Goal: Register for event/course

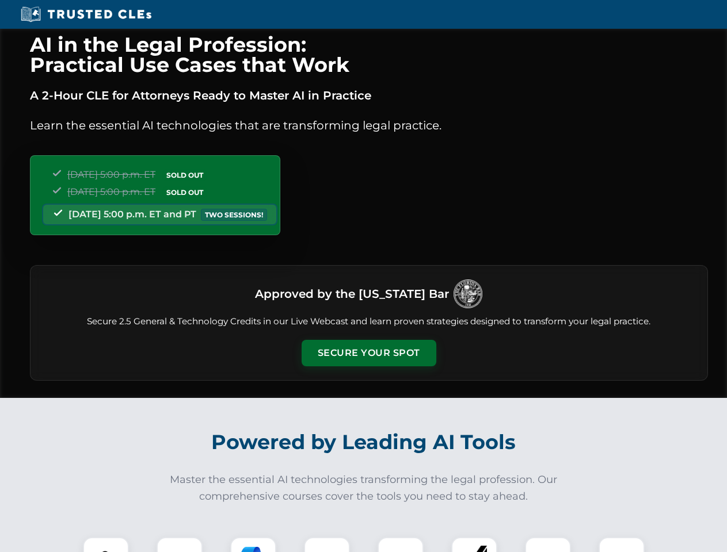
click at [368, 353] on button "Secure Your Spot" at bounding box center [369, 353] width 135 height 26
click at [106, 545] on img at bounding box center [105, 560] width 33 height 33
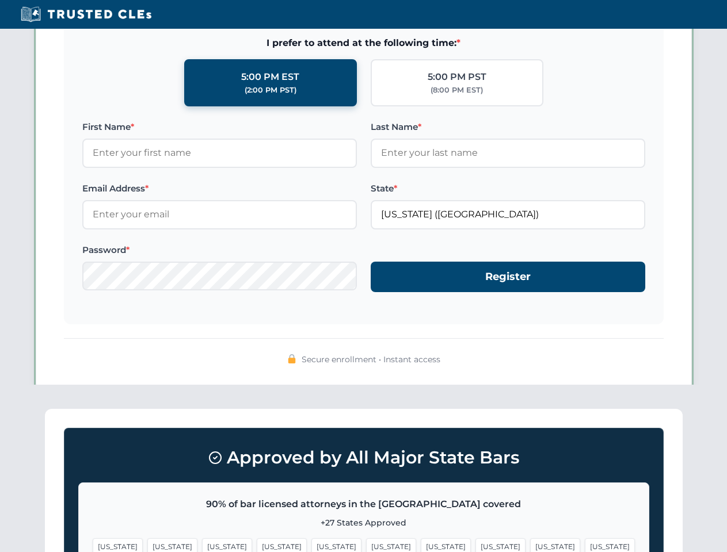
click at [421, 545] on span "[US_STATE]" at bounding box center [446, 547] width 50 height 17
click at [530, 545] on span "[US_STATE]" at bounding box center [555, 547] width 50 height 17
